Goal: Task Accomplishment & Management: Use online tool/utility

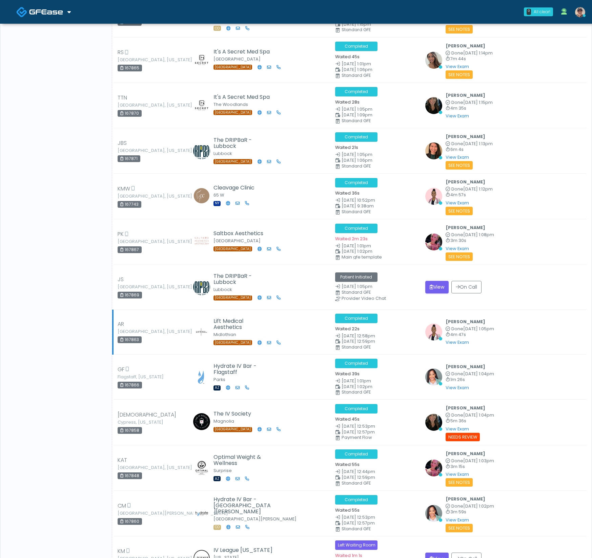
scroll to position [1660, 0]
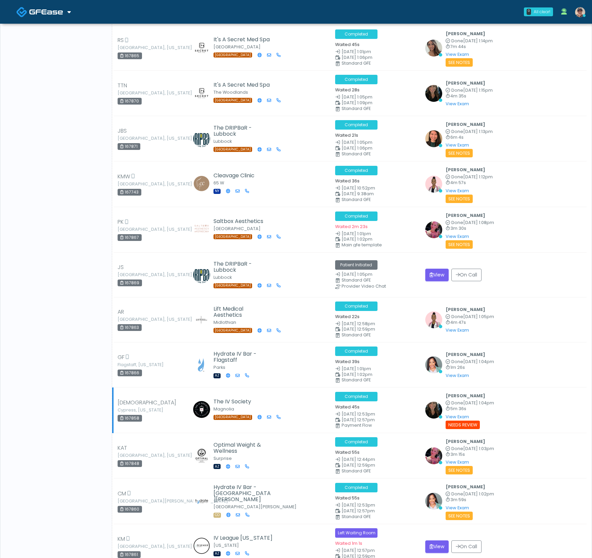
click at [457, 421] on small "Needs Review" at bounding box center [462, 425] width 34 height 8
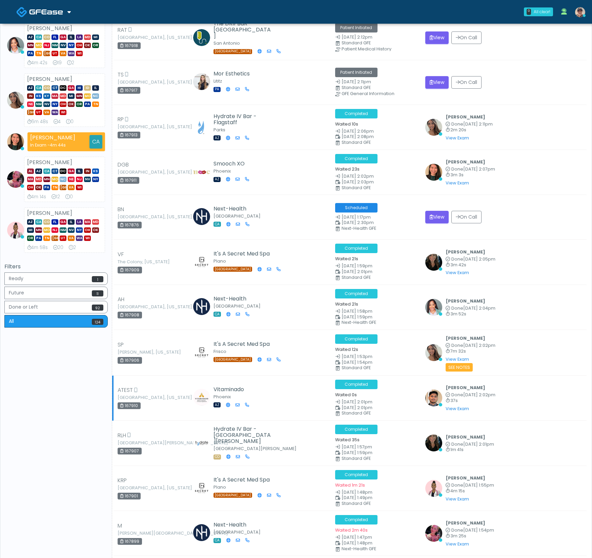
scroll to position [0, 0]
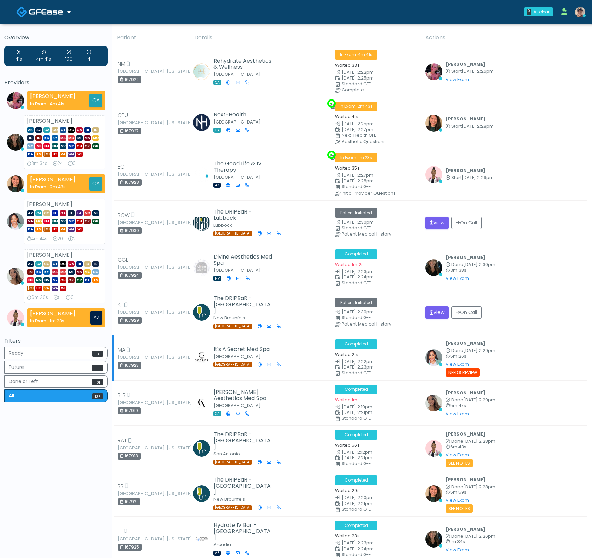
click at [130, 365] on div "167923" at bounding box center [130, 365] width 24 height 7
copy div "167923"
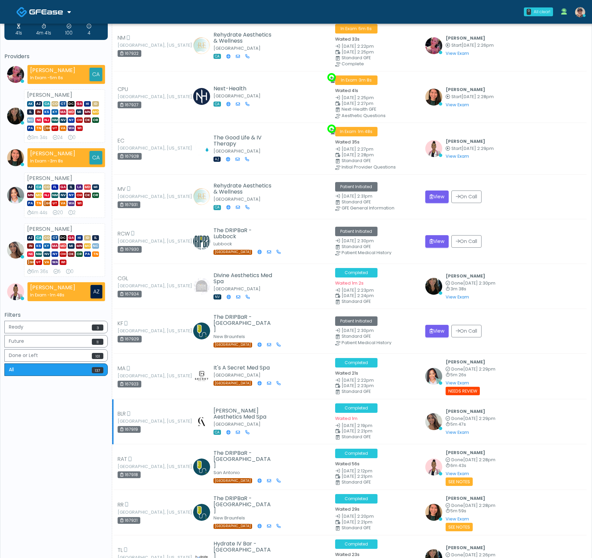
scroll to position [27, 0]
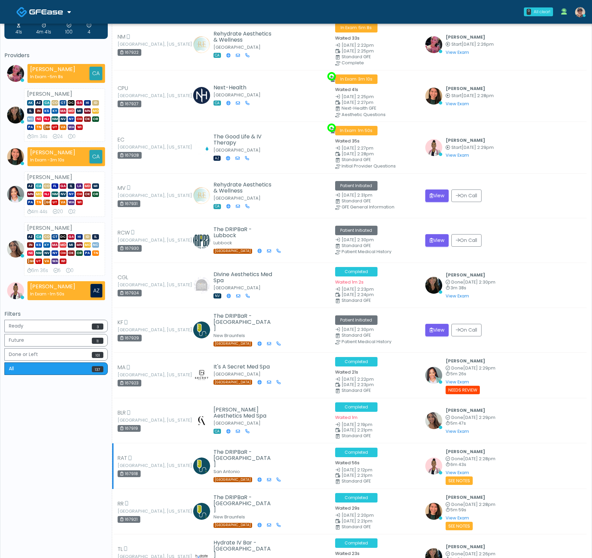
click at [128, 471] on div "167918" at bounding box center [129, 474] width 23 height 7
copy div "167918"
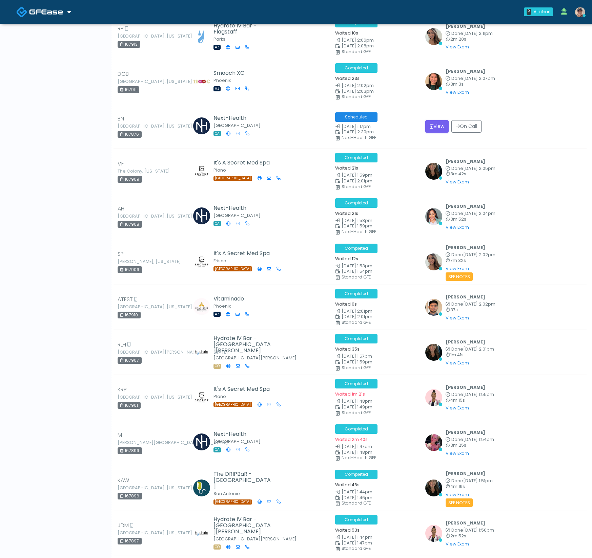
scroll to position [865, 0]
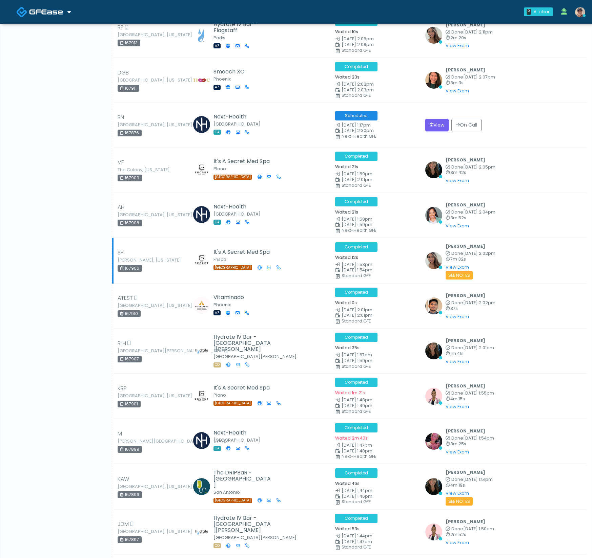
click at [132, 265] on div "167906" at bounding box center [130, 268] width 24 height 7
copy div "167906"
click at [457, 265] on link "View Exam" at bounding box center [456, 268] width 23 height 6
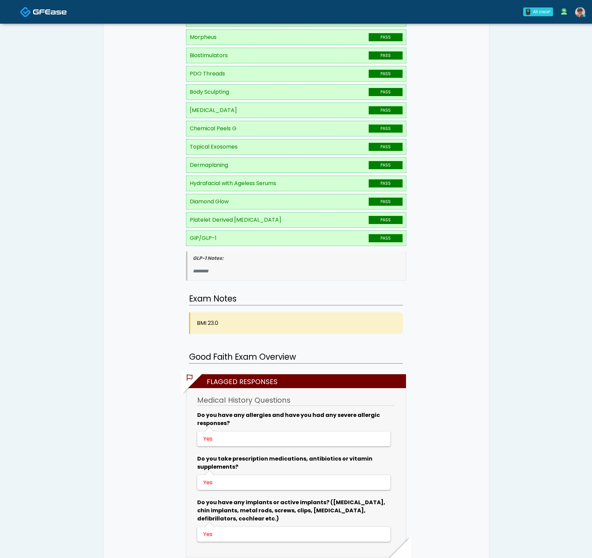
scroll to position [311, 0]
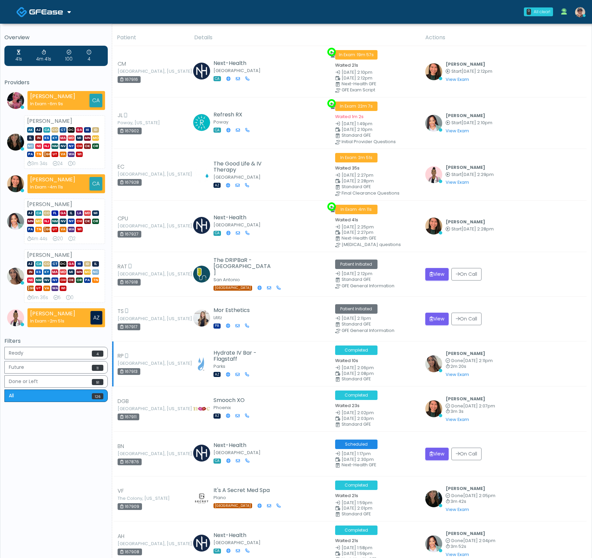
click at [131, 369] on div "167913" at bounding box center [129, 371] width 23 height 7
copy div "167913"
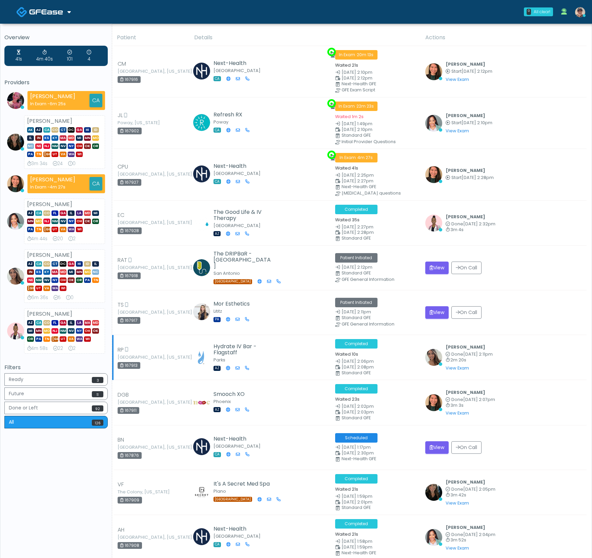
click at [132, 362] on div "167913" at bounding box center [129, 365] width 23 height 7
copy div "167913"
